Goal: Task Accomplishment & Management: Complete application form

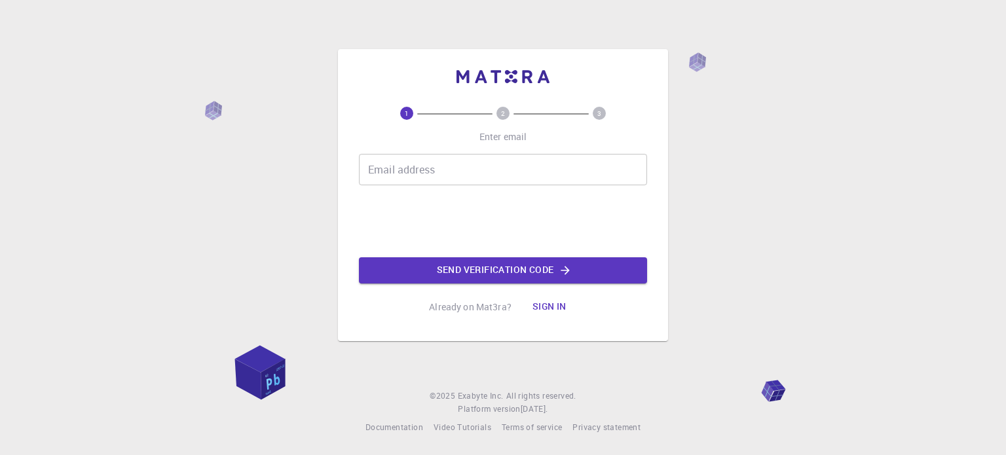
click at [468, 162] on input "Email address" at bounding box center [503, 169] width 288 height 31
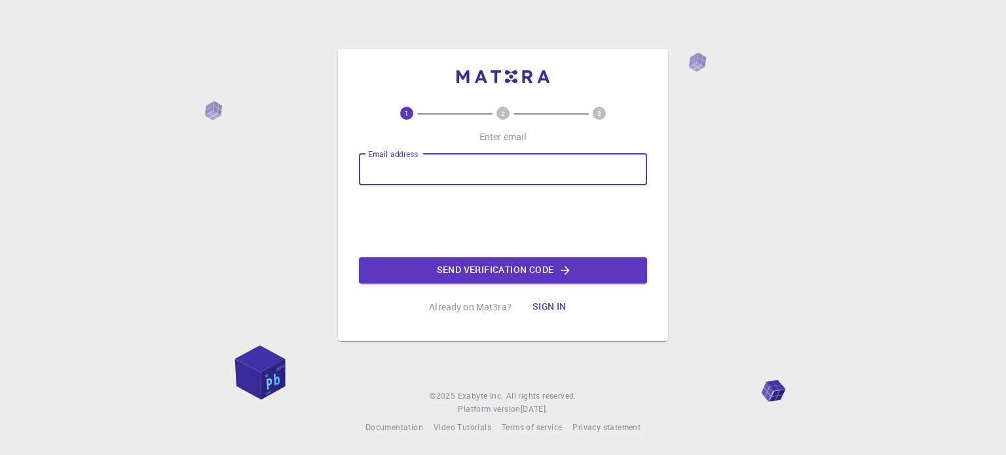
type input "[EMAIL_ADDRESS][DOMAIN_NAME]"
click at [513, 271] on button "Send verification code" at bounding box center [503, 270] width 288 height 26
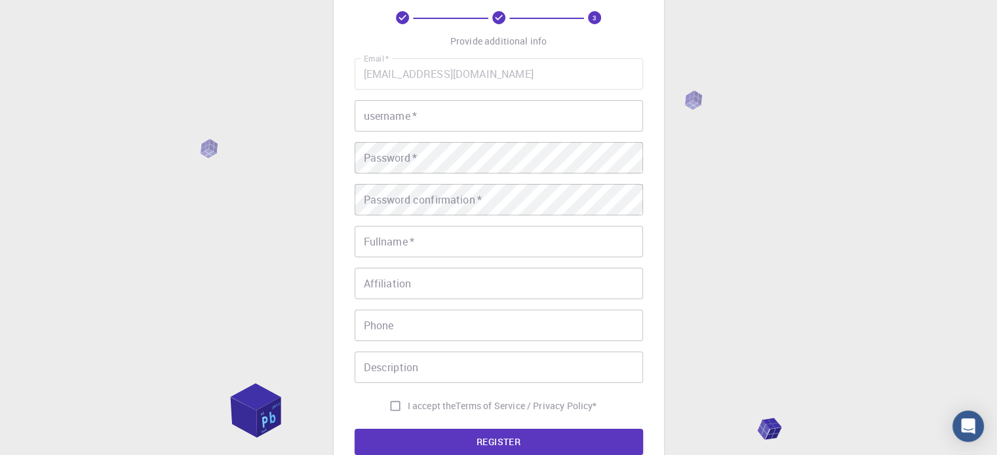
scroll to position [66, 0]
click at [464, 121] on input "username   *" at bounding box center [498, 117] width 288 height 31
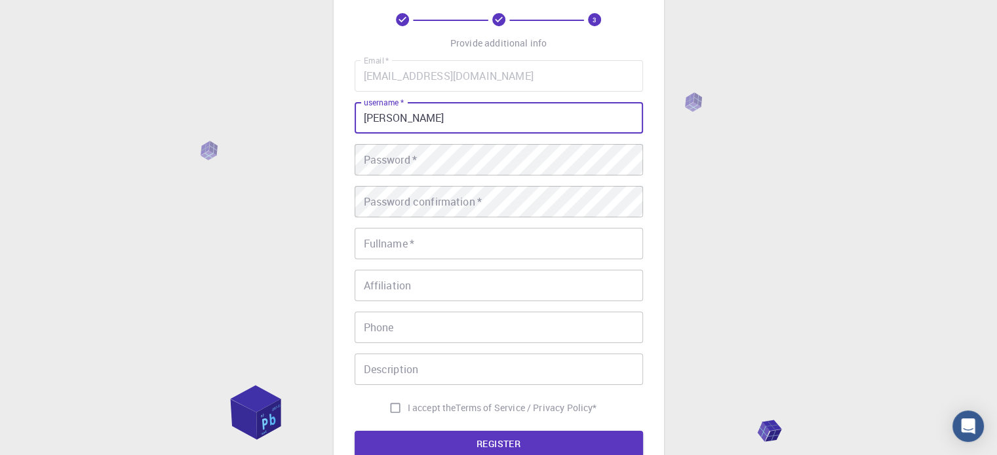
type input "[PERSON_NAME]"
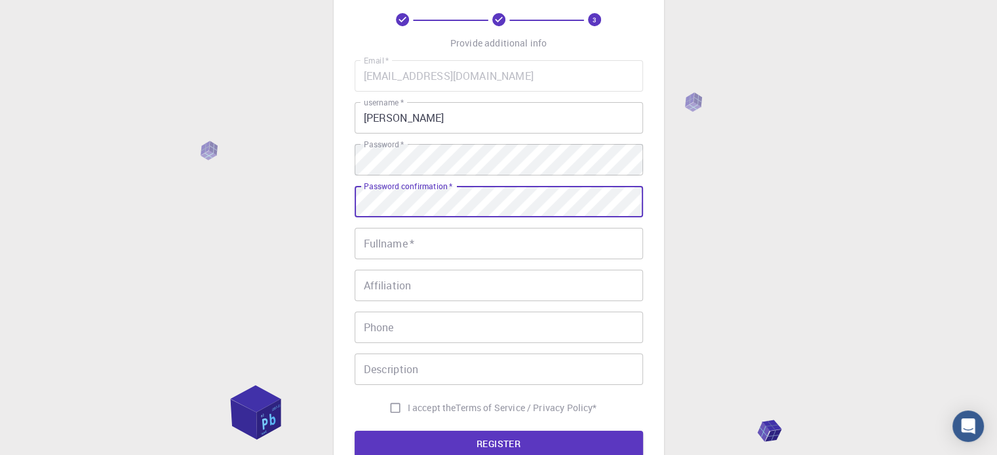
click at [497, 251] on input "Fullname   *" at bounding box center [498, 243] width 288 height 31
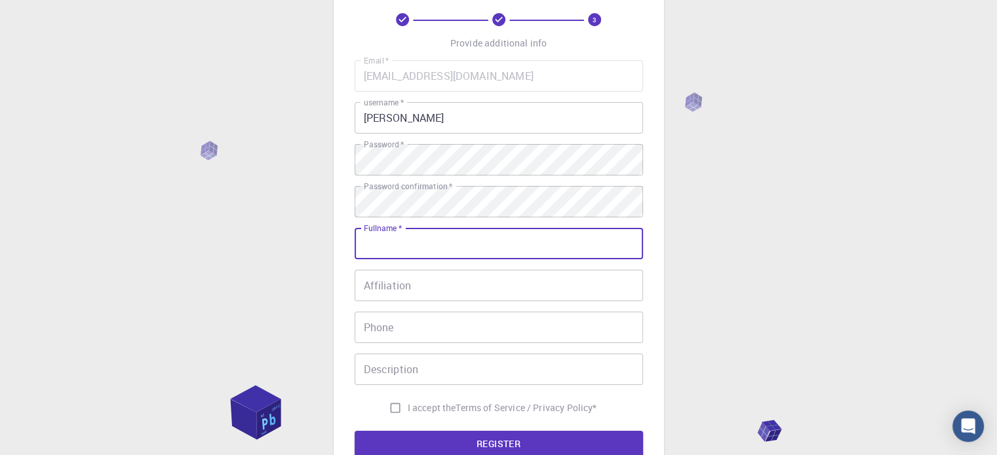
type input "[PERSON_NAME]"
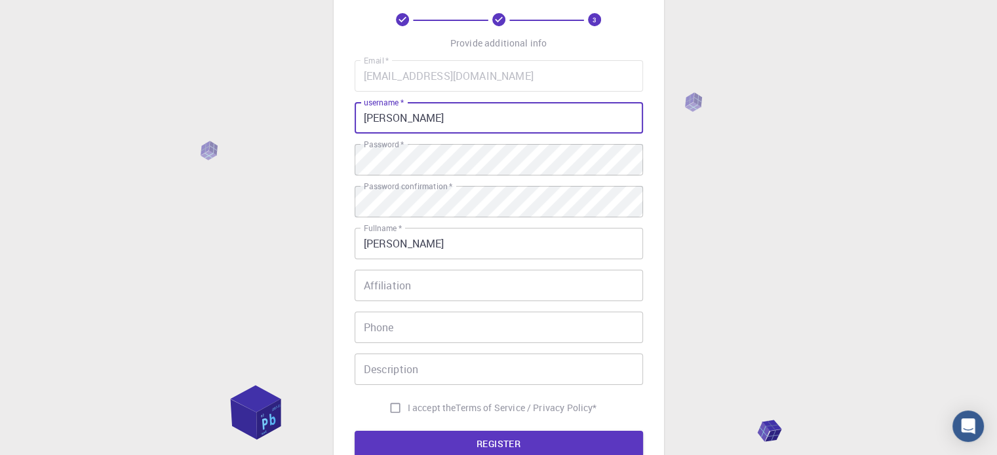
click at [474, 120] on input "[PERSON_NAME]" at bounding box center [498, 117] width 288 height 31
type input "[PERSON_NAME]"
click at [448, 292] on input "Affiliation" at bounding box center [498, 285] width 288 height 31
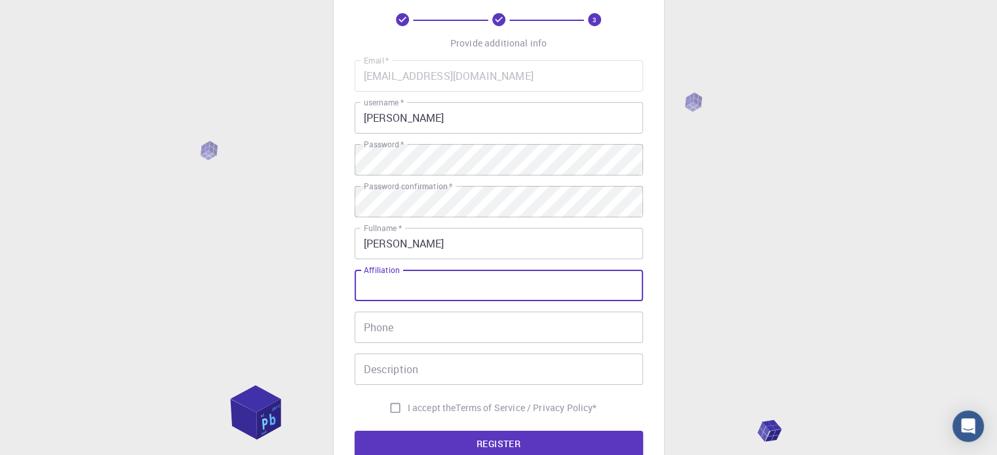
click at [443, 330] on input "Phone" at bounding box center [498, 327] width 288 height 31
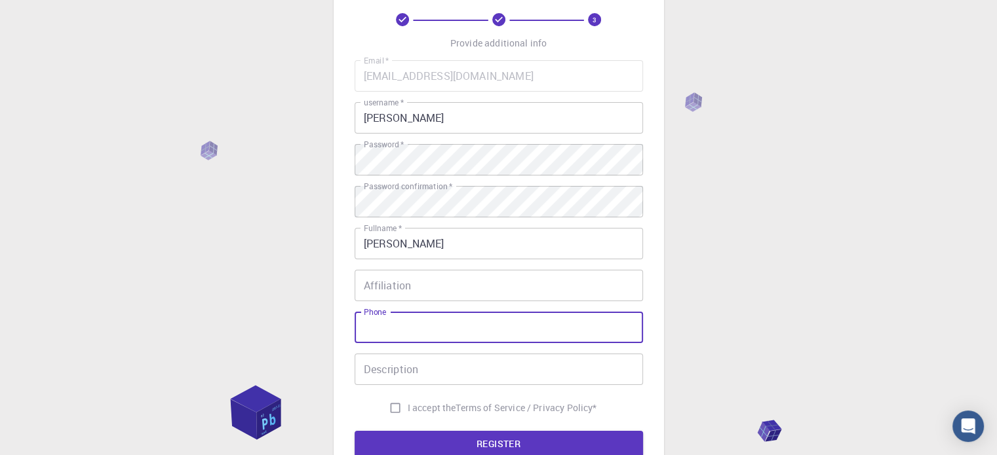
click at [458, 285] on input "Affiliation" at bounding box center [498, 285] width 288 height 31
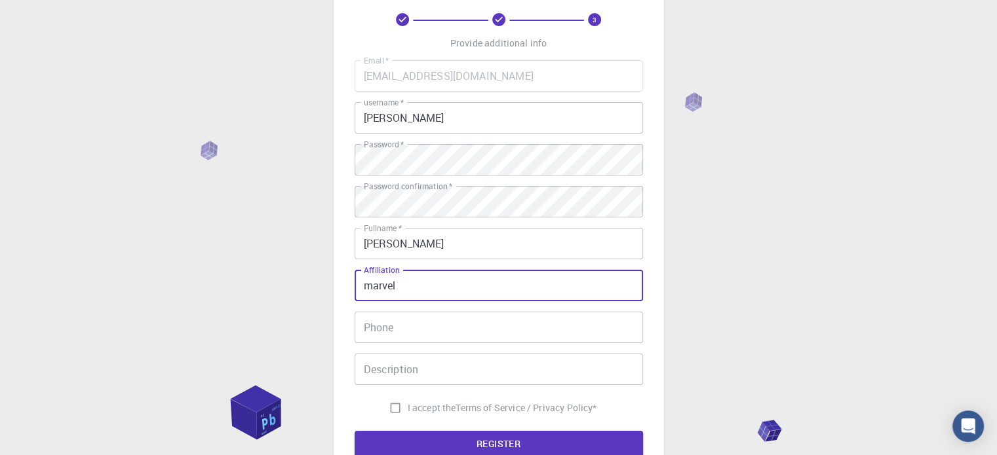
type input "marvel"
click at [453, 325] on input "Phone" at bounding box center [498, 327] width 288 height 31
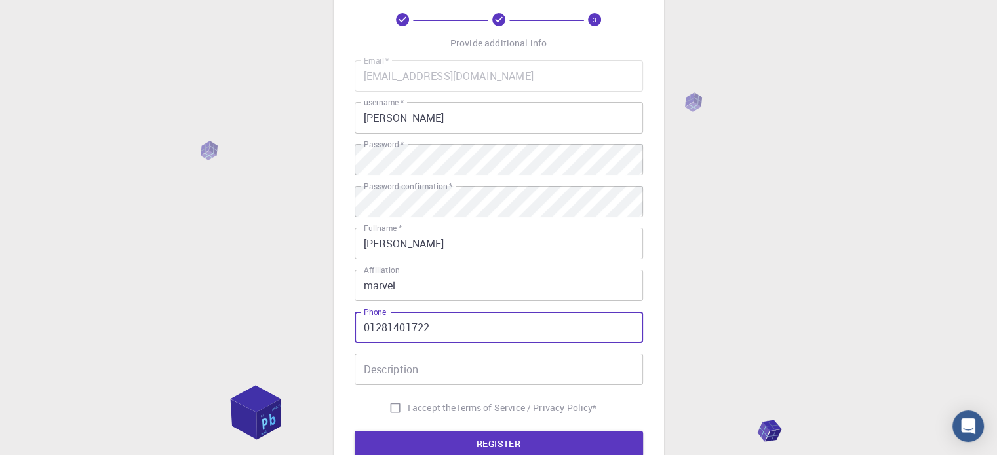
type input "01281401722"
click at [447, 368] on input "Description" at bounding box center [498, 369] width 288 height 31
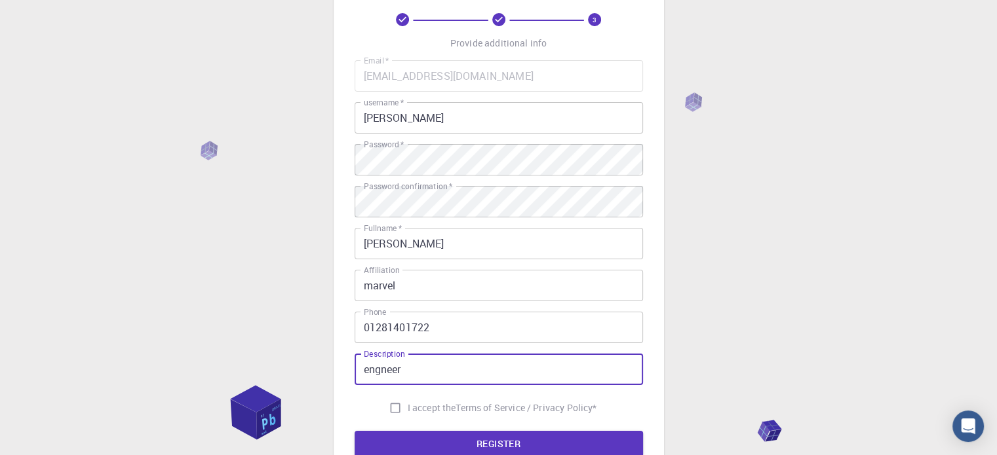
click at [392, 371] on input "engneer" at bounding box center [498, 369] width 288 height 31
click at [395, 371] on input "engneer" at bounding box center [498, 369] width 288 height 31
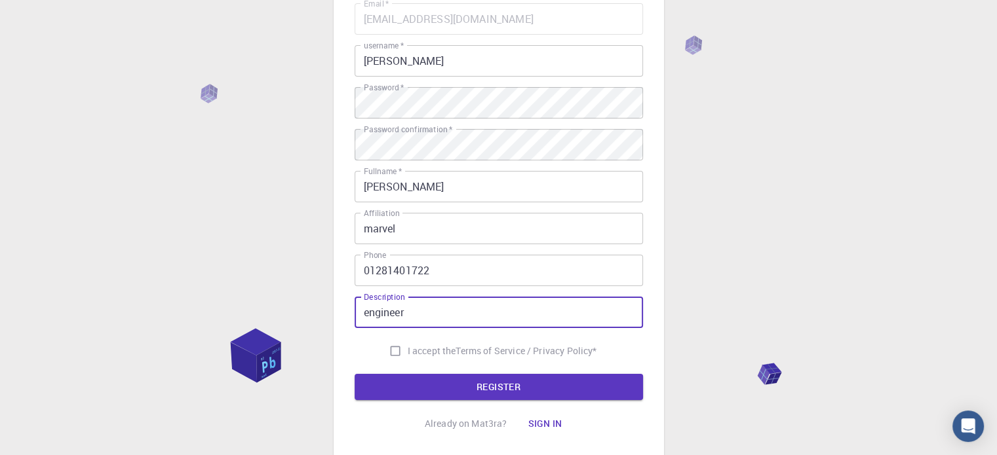
scroll to position [131, 0]
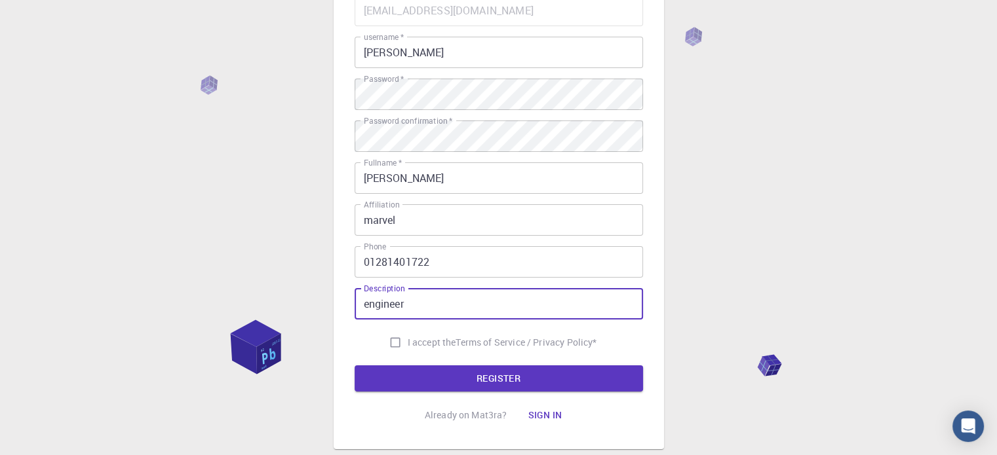
type input "engineer"
click at [397, 340] on input "I accept the Terms of Service / Privacy Policy *" at bounding box center [395, 342] width 25 height 25
checkbox input "true"
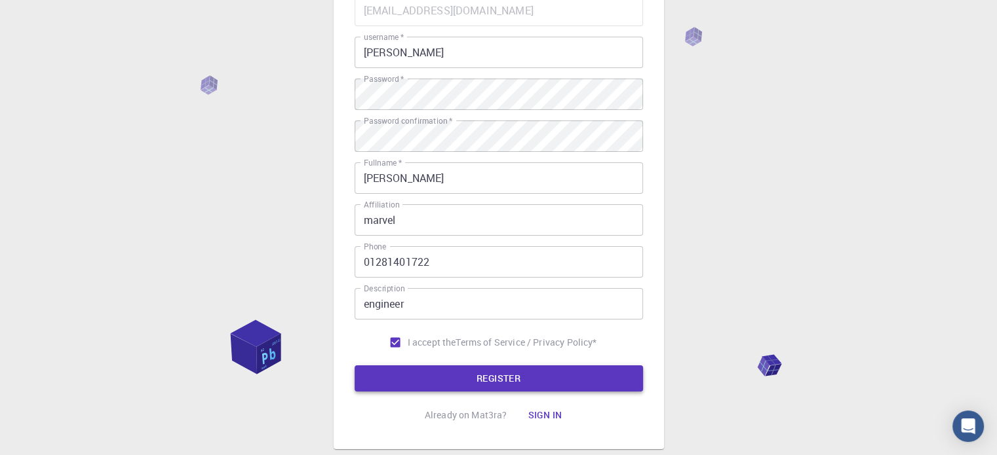
click at [432, 377] on button "REGISTER" at bounding box center [498, 379] width 288 height 26
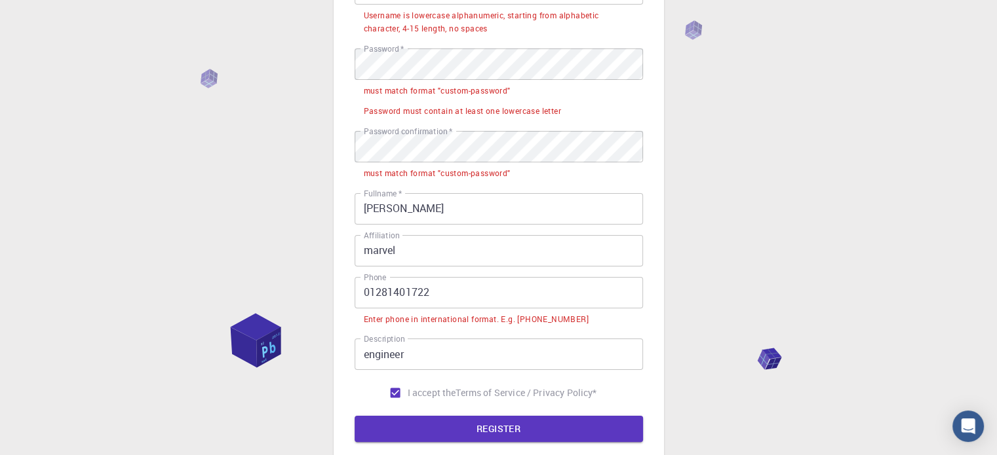
scroll to position [197, 0]
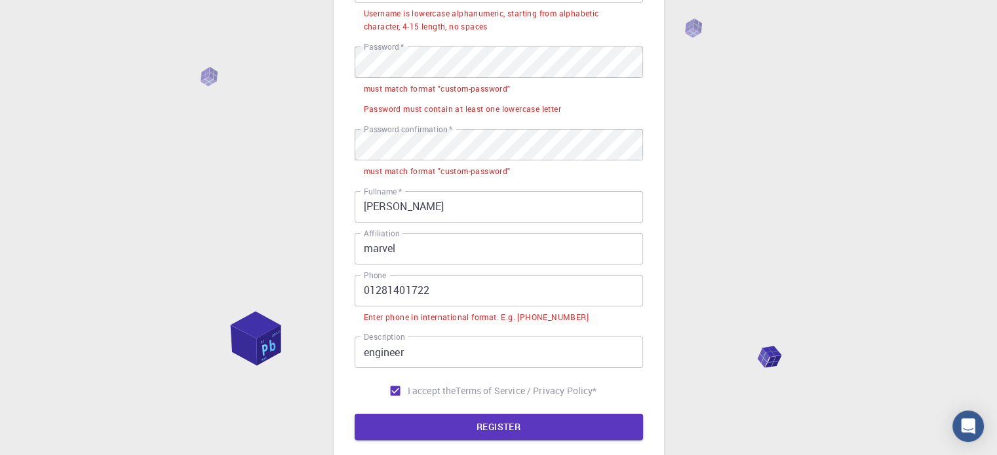
click at [502, 301] on input "01281401722" at bounding box center [498, 290] width 288 height 31
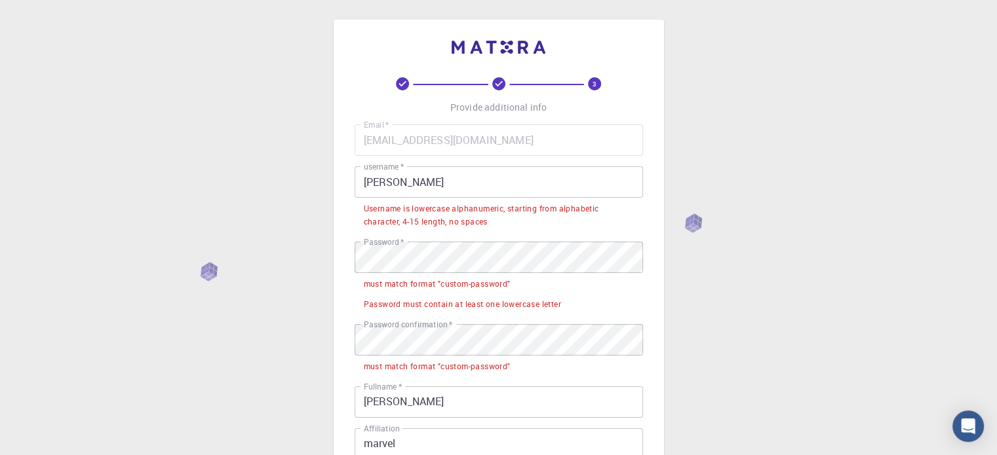
scroll to position [0, 0]
click at [442, 191] on input "[PERSON_NAME]" at bounding box center [498, 183] width 288 height 31
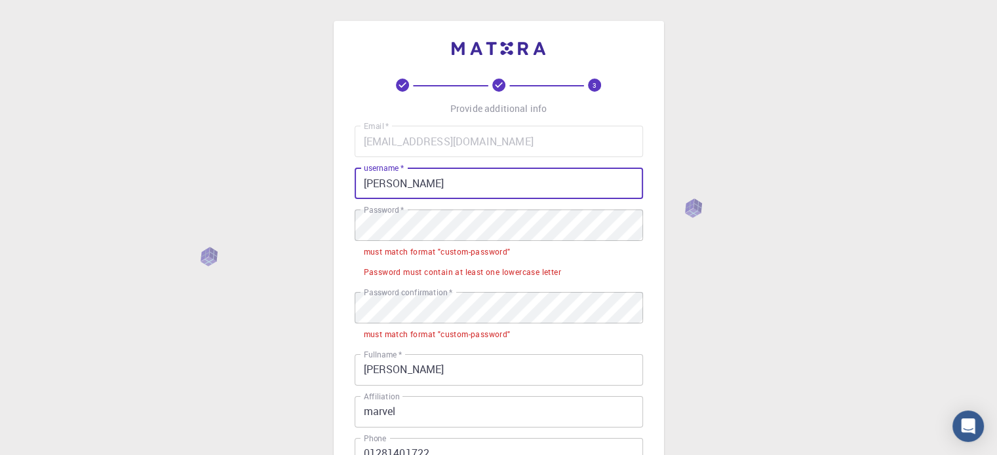
type input "[PERSON_NAME]"
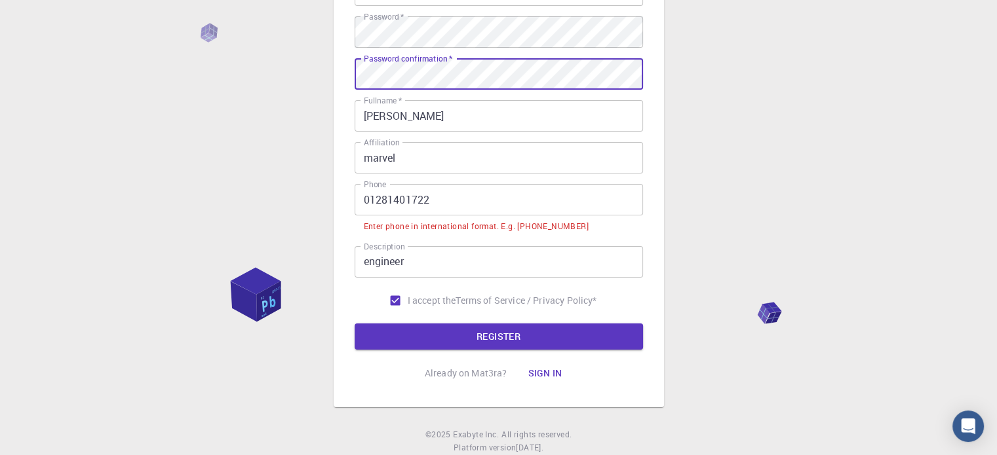
scroll to position [197, 0]
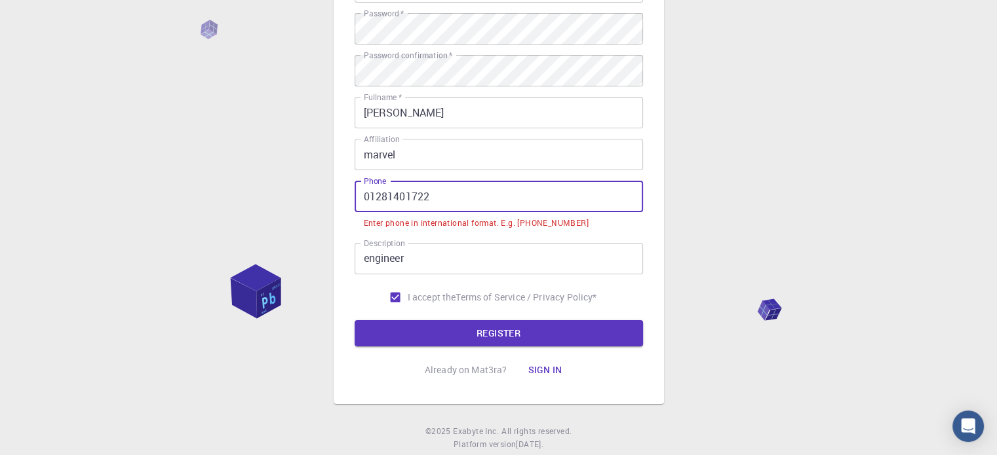
click at [362, 203] on input "01281401722" at bounding box center [498, 196] width 288 height 31
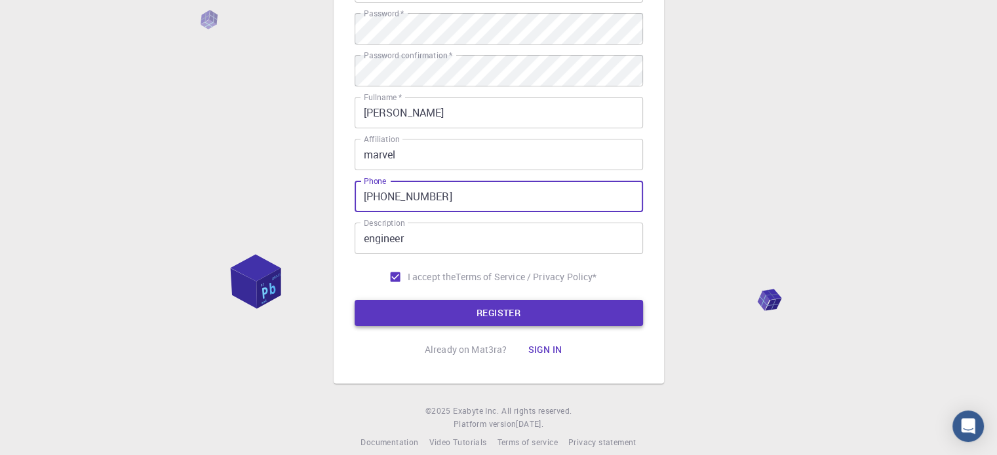
type input "[PHONE_NUMBER]"
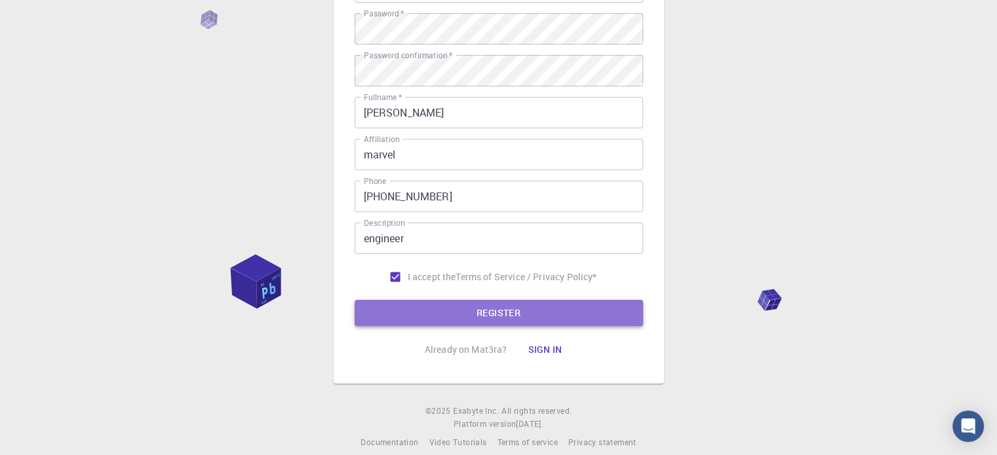
click at [484, 311] on button "REGISTER" at bounding box center [498, 313] width 288 height 26
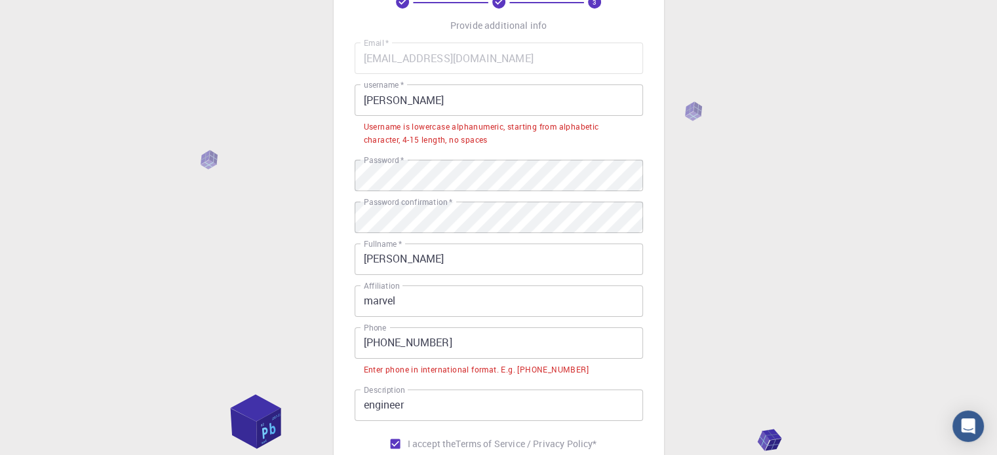
scroll to position [66, 0]
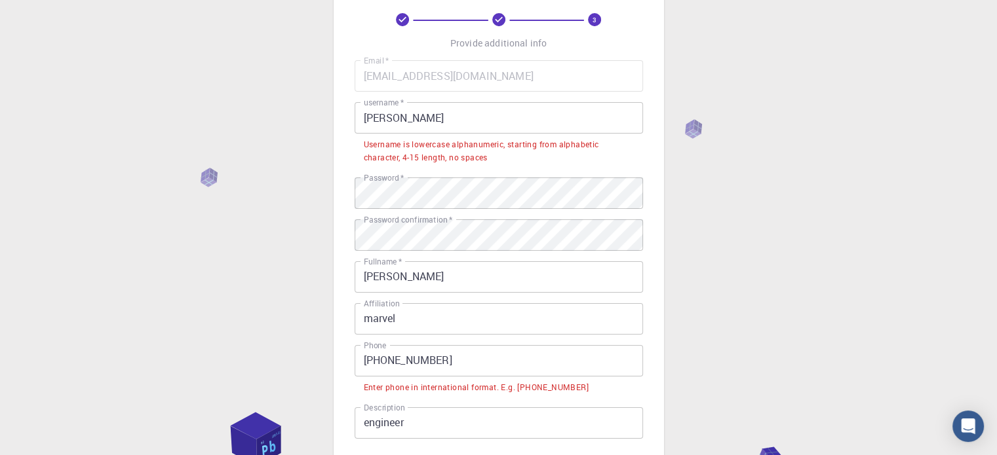
click at [414, 125] on input "[PERSON_NAME]" at bounding box center [498, 117] width 288 height 31
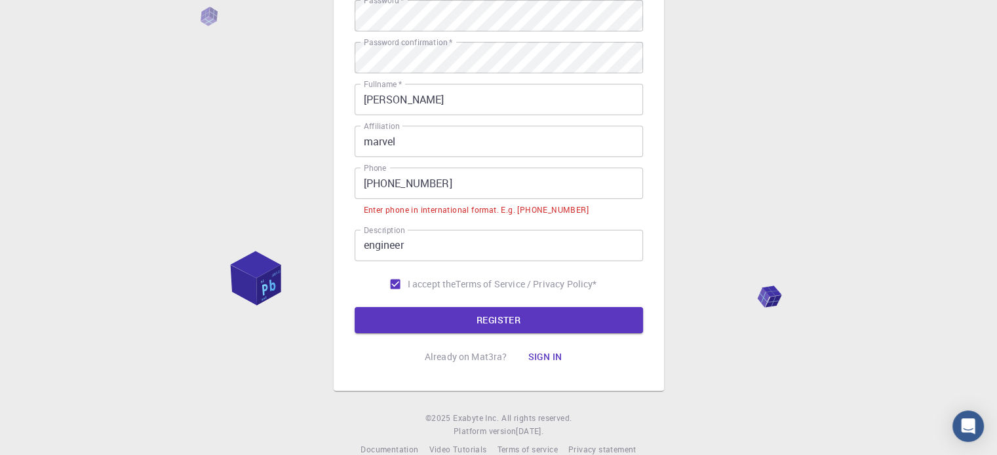
scroll to position [231, 0]
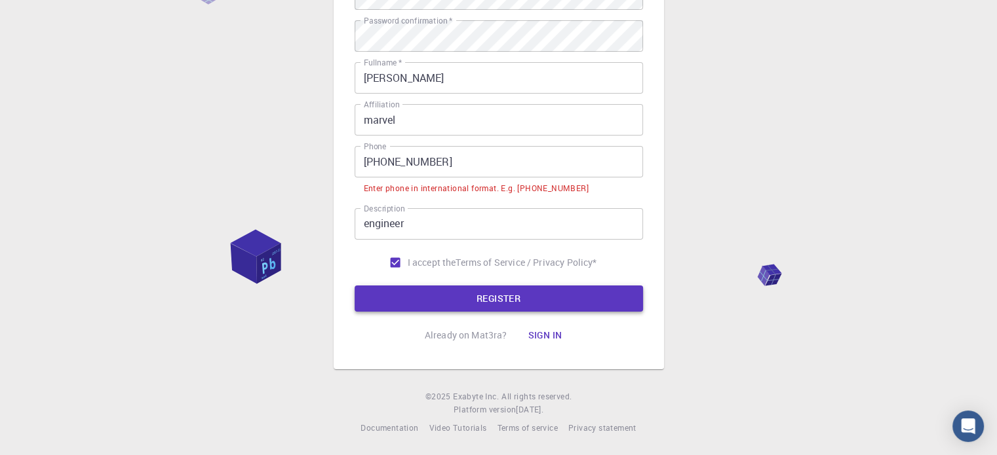
click at [465, 301] on button "REGISTER" at bounding box center [498, 299] width 288 height 26
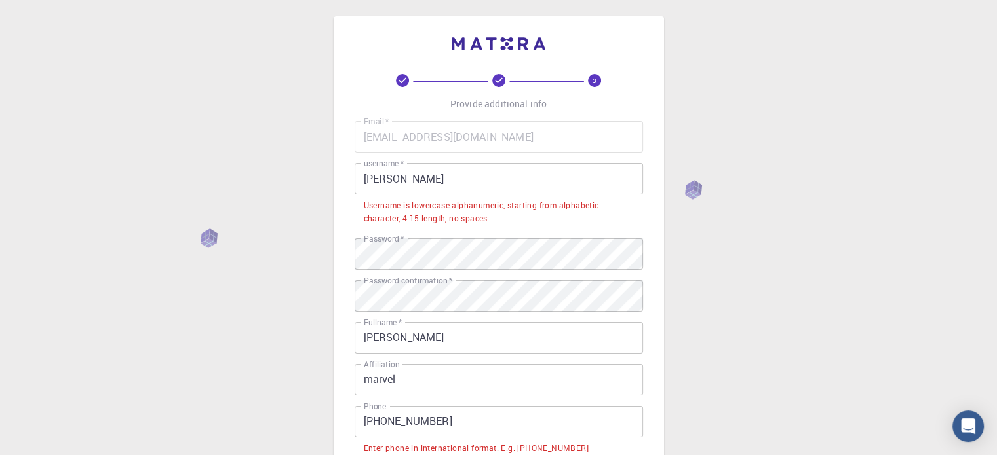
scroll to position [3, 0]
click at [412, 178] on input "[PERSON_NAME]" at bounding box center [498, 180] width 288 height 31
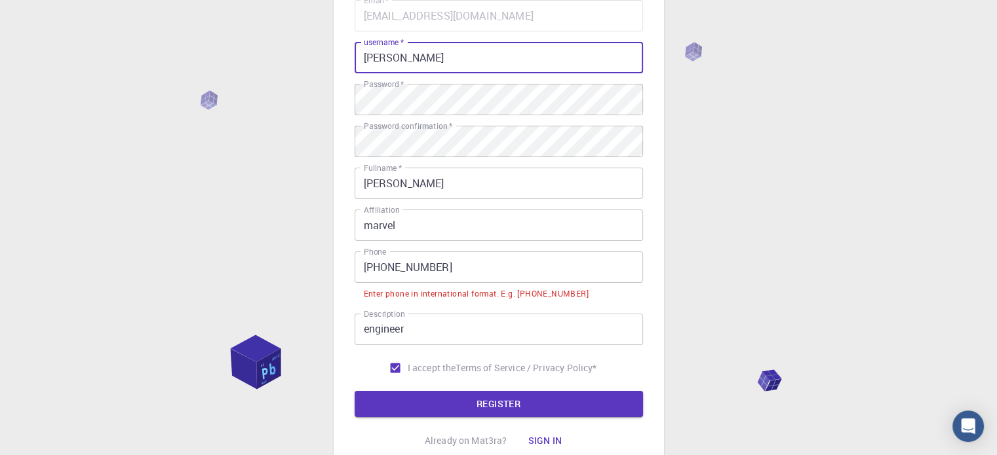
scroll to position [134, 0]
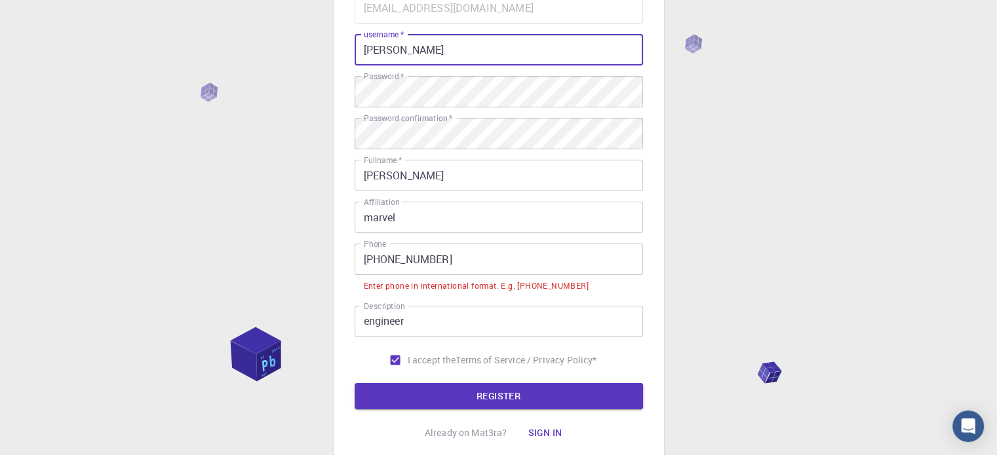
type input "[PERSON_NAME]"
click at [362, 256] on input "[PHONE_NUMBER]" at bounding box center [498, 259] width 288 height 31
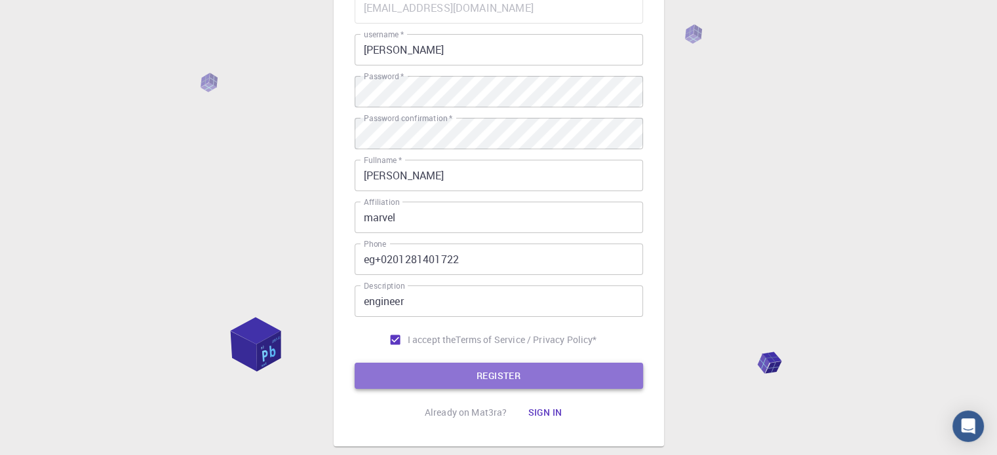
click at [483, 371] on button "REGISTER" at bounding box center [498, 376] width 288 height 26
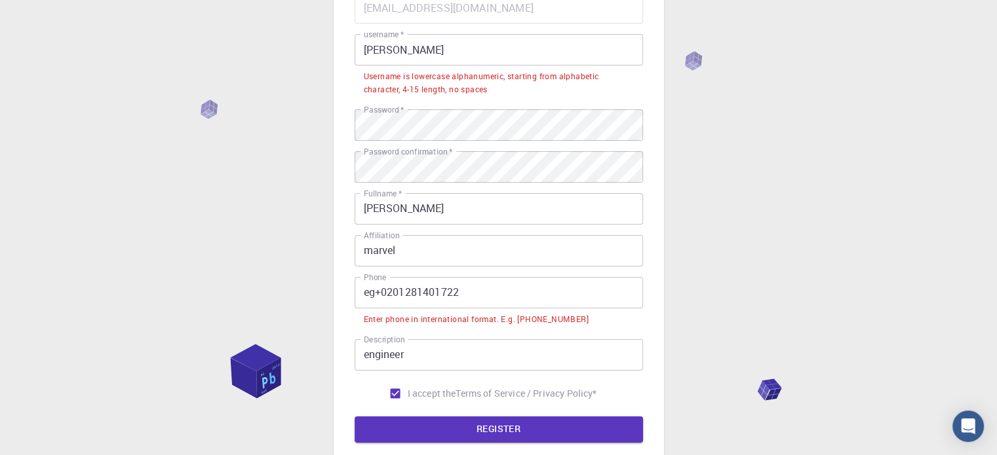
click at [475, 318] on div "Enter phone in international format. E.g. [PHONE_NUMBER]" at bounding box center [476, 319] width 225 height 13
click at [487, 296] on input "eg+0201281401722" at bounding box center [498, 292] width 288 height 31
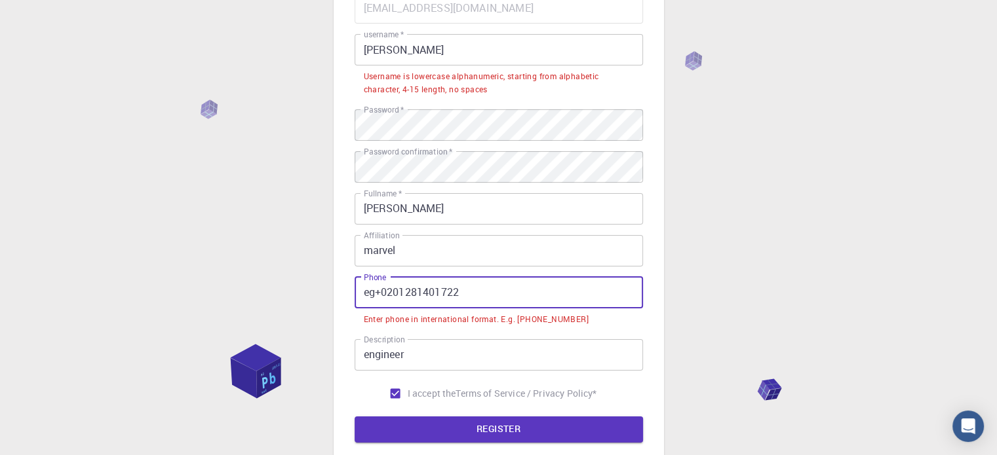
click at [487, 296] on input "eg+0201281401722" at bounding box center [498, 292] width 288 height 31
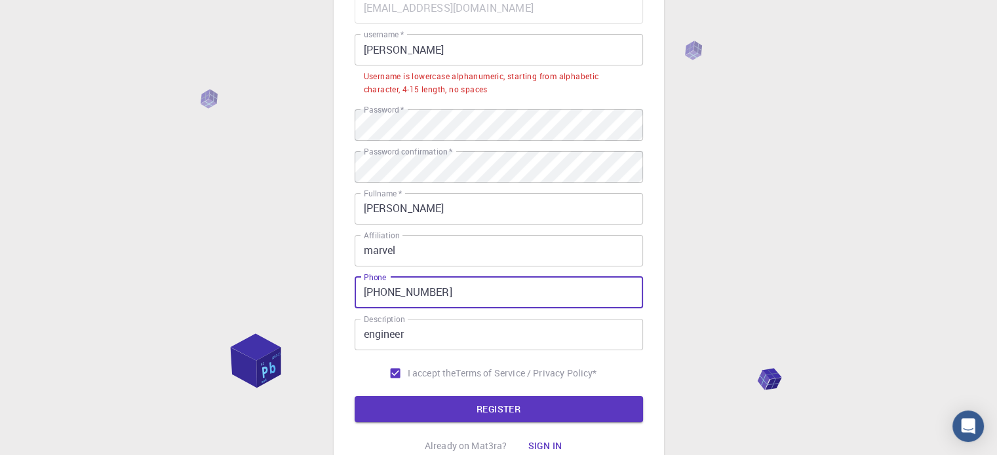
type input "[PHONE_NUMBER]"
click at [428, 56] on input "[PERSON_NAME]" at bounding box center [498, 49] width 288 height 31
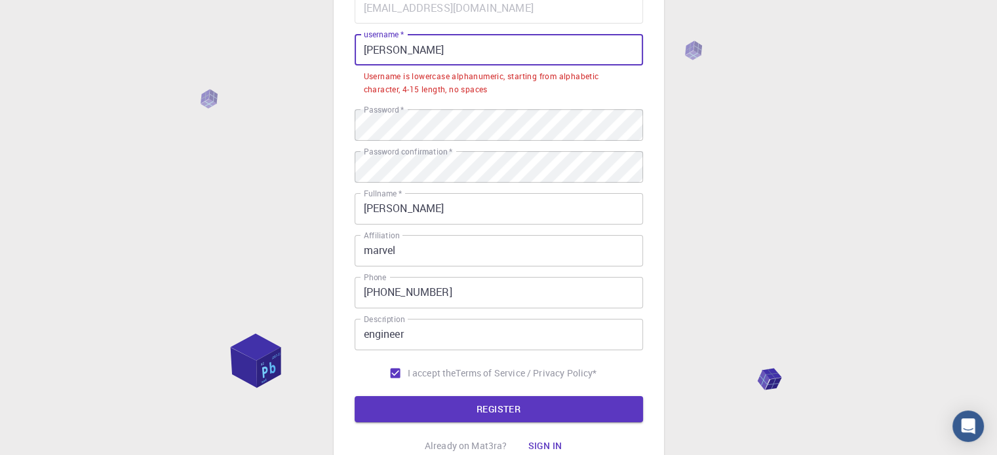
click at [428, 56] on input "[PERSON_NAME]" at bounding box center [498, 49] width 288 height 31
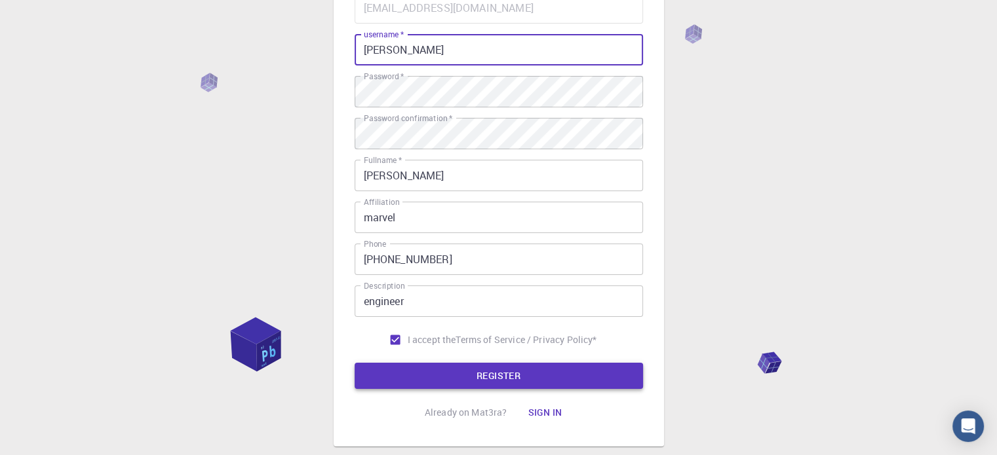
type input "[PERSON_NAME]"
click at [514, 377] on button "REGISTER" at bounding box center [498, 376] width 288 height 26
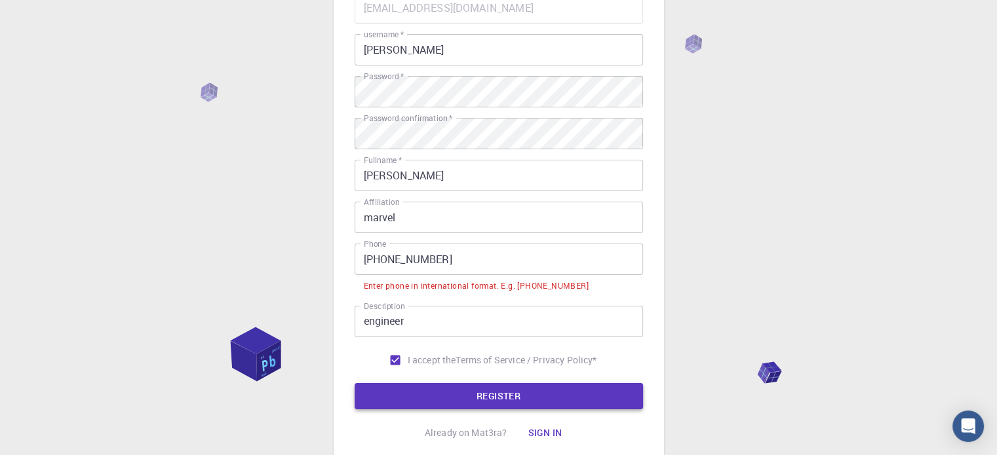
click at [514, 377] on form "Email   * [EMAIL_ADDRESS][DOMAIN_NAME] Email   * username   * ahmed username   …" at bounding box center [498, 200] width 288 height 417
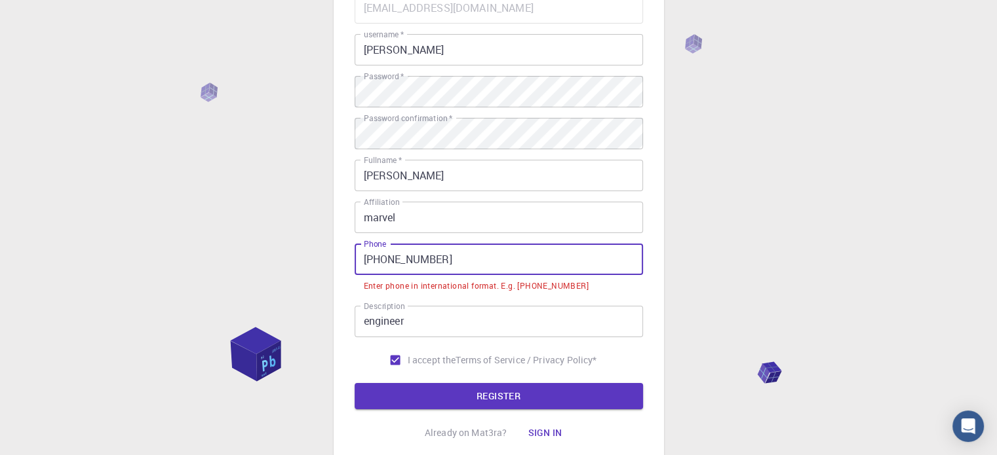
drag, startPoint x: 381, startPoint y: 259, endPoint x: 310, endPoint y: 256, distance: 70.8
click at [309, 256] on div "3 Provide additional info Email   * [EMAIL_ADDRESS][DOMAIN_NAME] Email   * user…" at bounding box center [498, 209] width 997 height 687
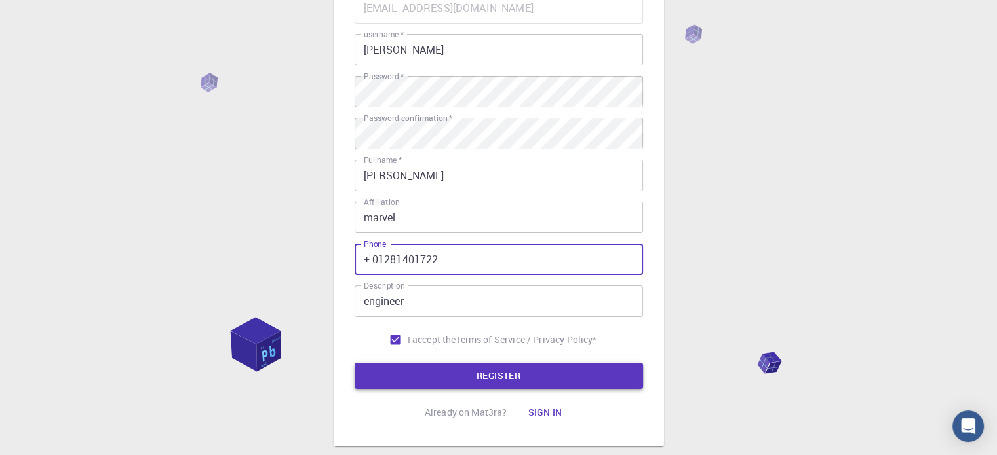
type input "+ 01281401722"
click at [447, 379] on button "REGISTER" at bounding box center [498, 376] width 288 height 26
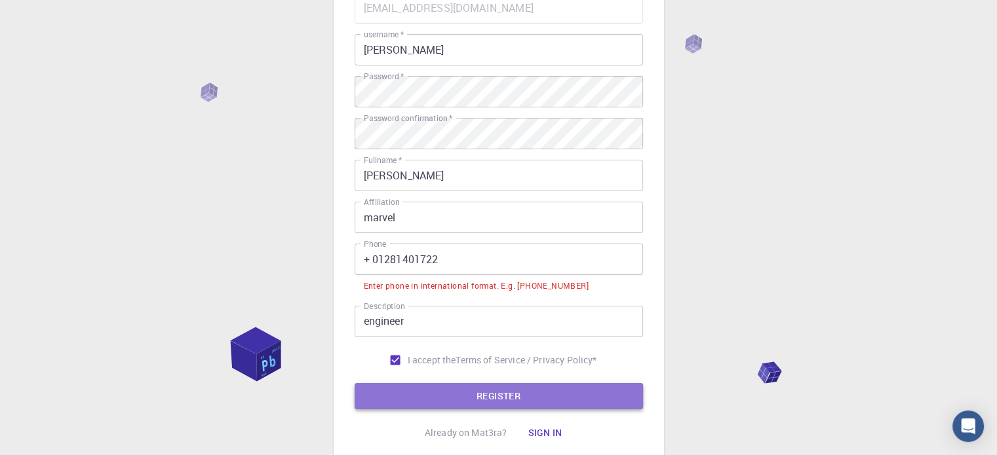
click at [471, 397] on button "REGISTER" at bounding box center [498, 396] width 288 height 26
click at [535, 402] on button "REGISTER" at bounding box center [498, 396] width 288 height 26
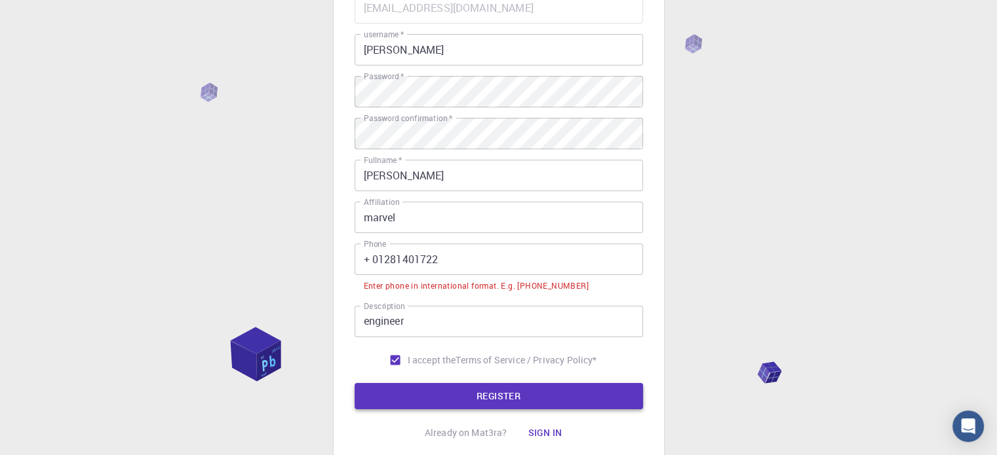
click at [535, 402] on button "REGISTER" at bounding box center [498, 396] width 288 height 26
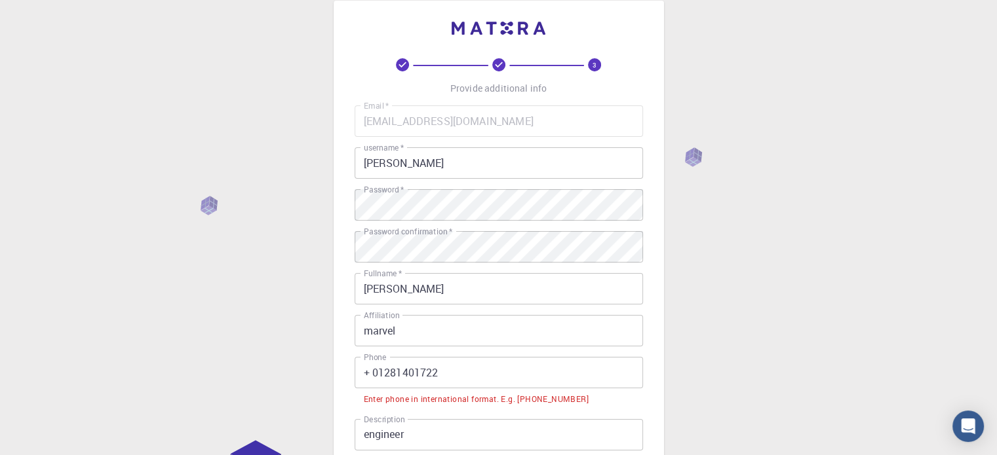
scroll to position [0, 0]
